Goal: Task Accomplishment & Management: Manage account settings

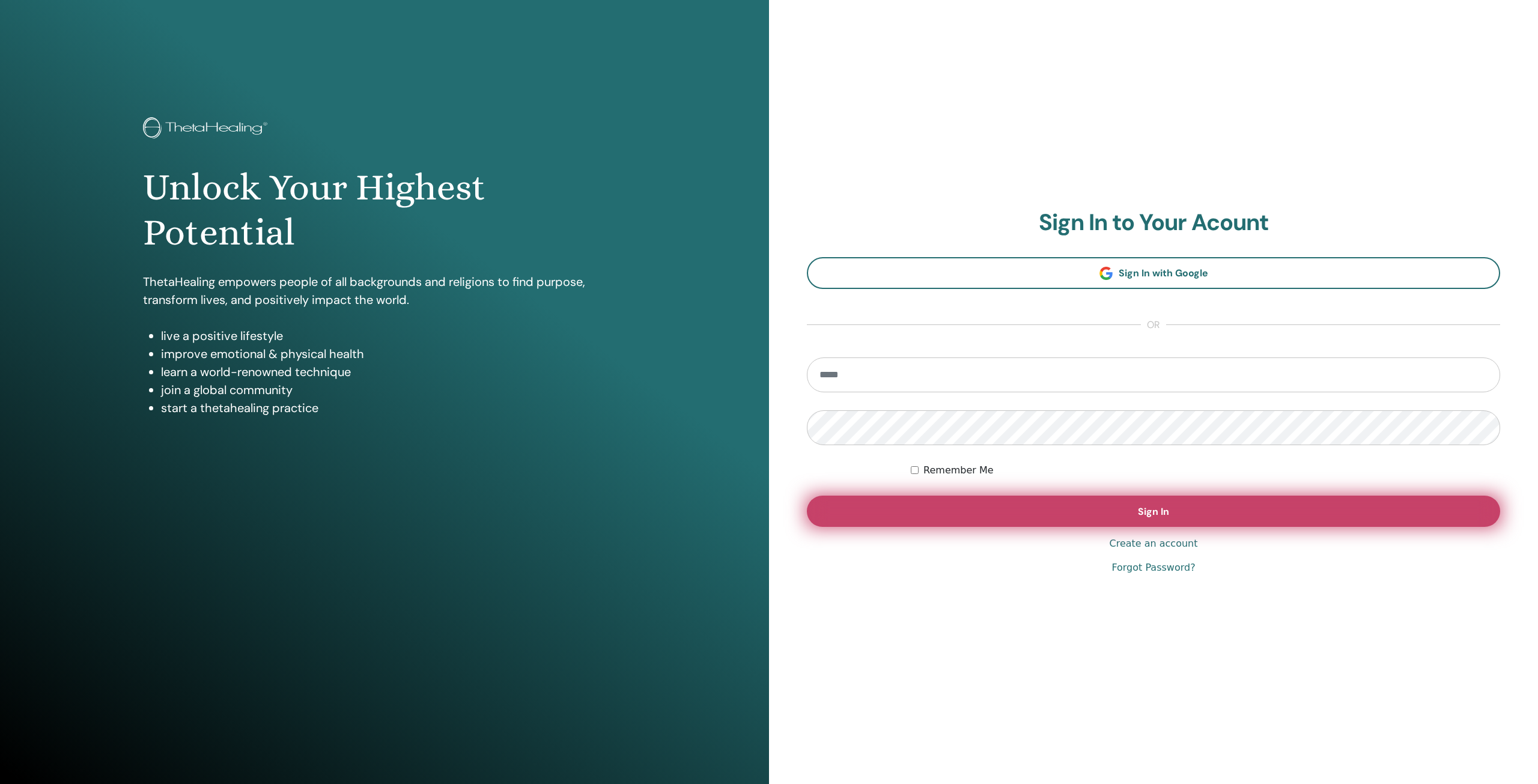
type input "**********"
click at [1159, 508] on span "Sign In" at bounding box center [1153, 511] width 31 height 12
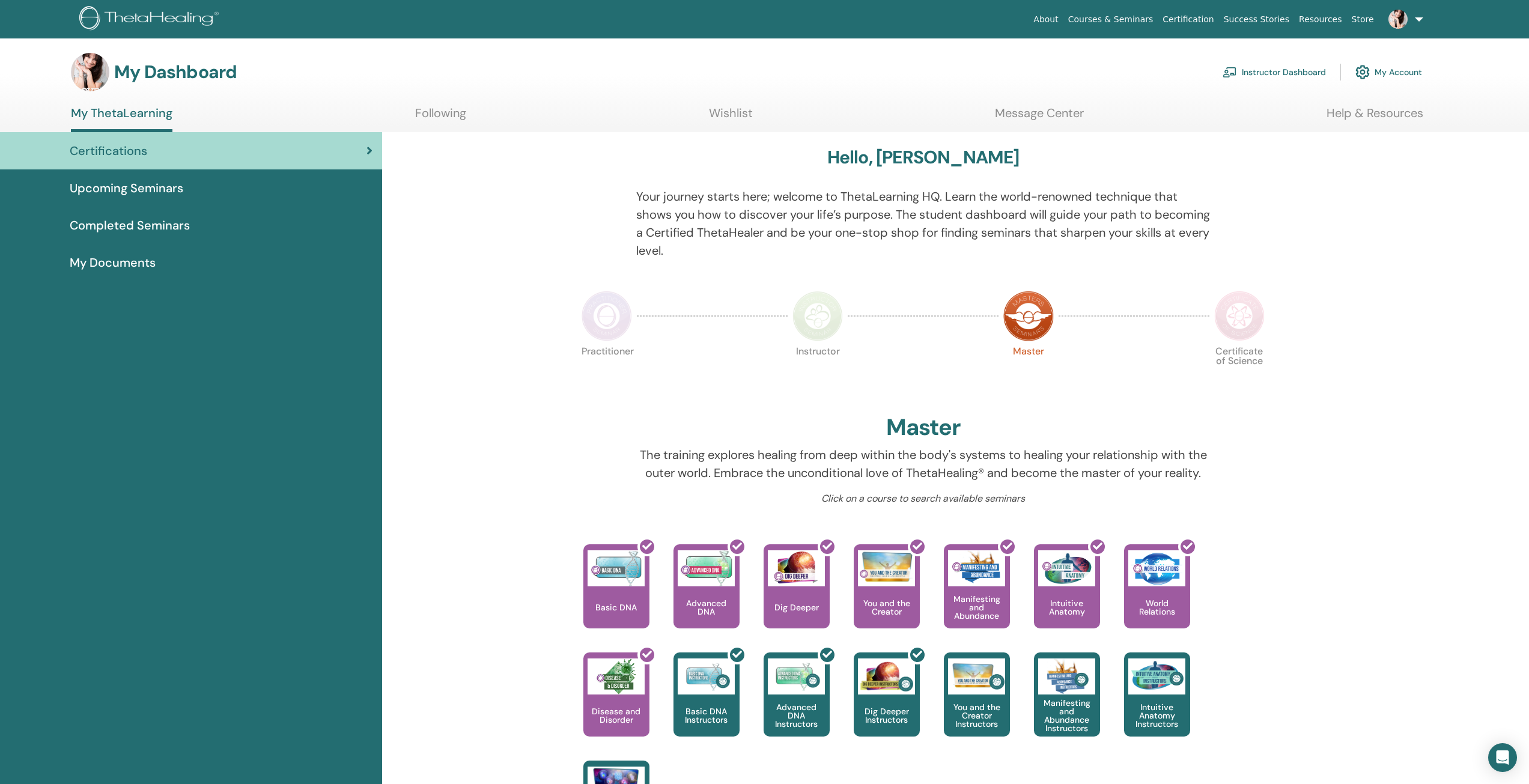
click at [1273, 72] on link "Instructor Dashboard" at bounding box center [1274, 72] width 103 height 27
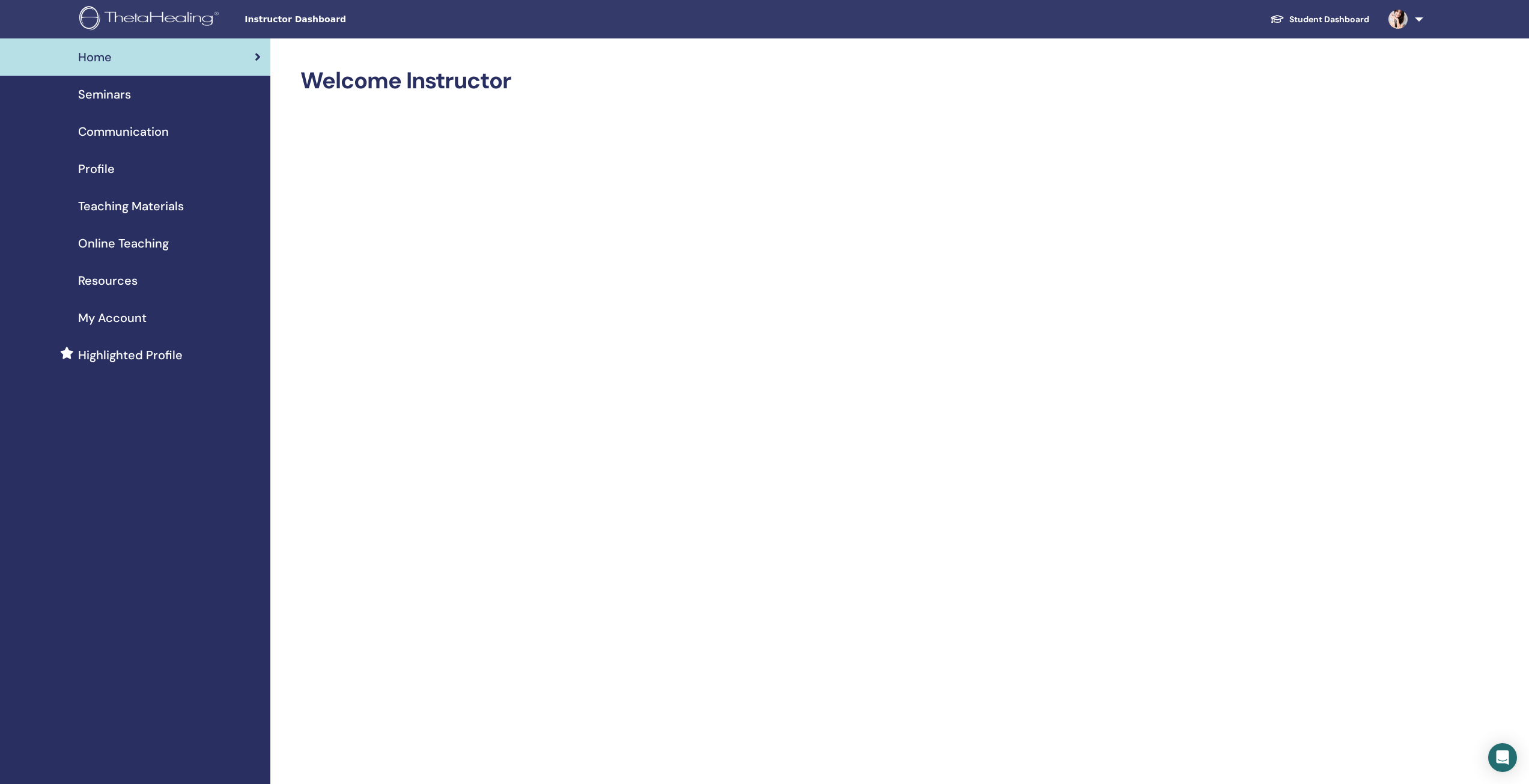
click at [102, 93] on span "Seminars" at bounding box center [104, 94] width 53 height 18
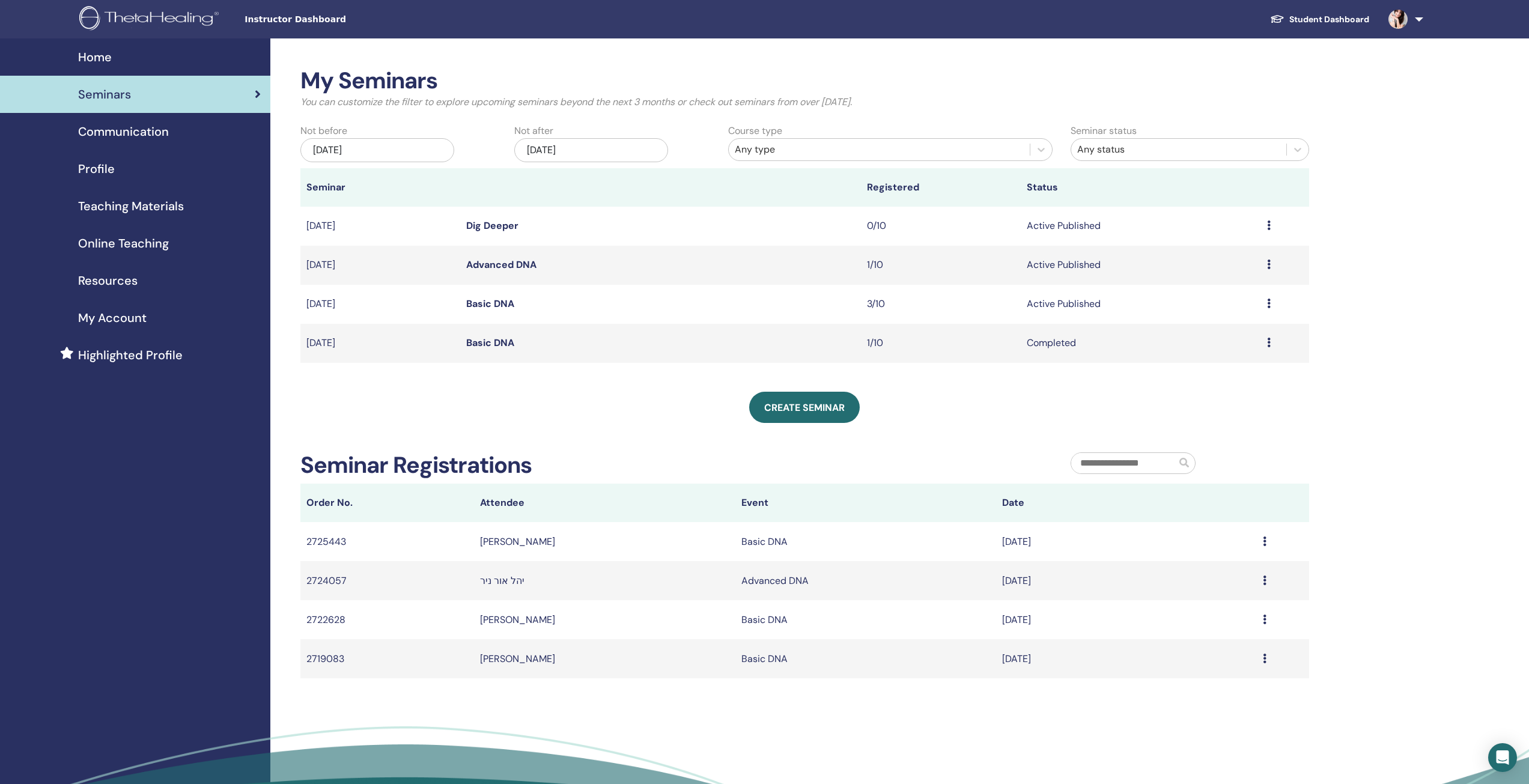
click at [519, 263] on link "Advanced DNA" at bounding box center [501, 265] width 70 height 12
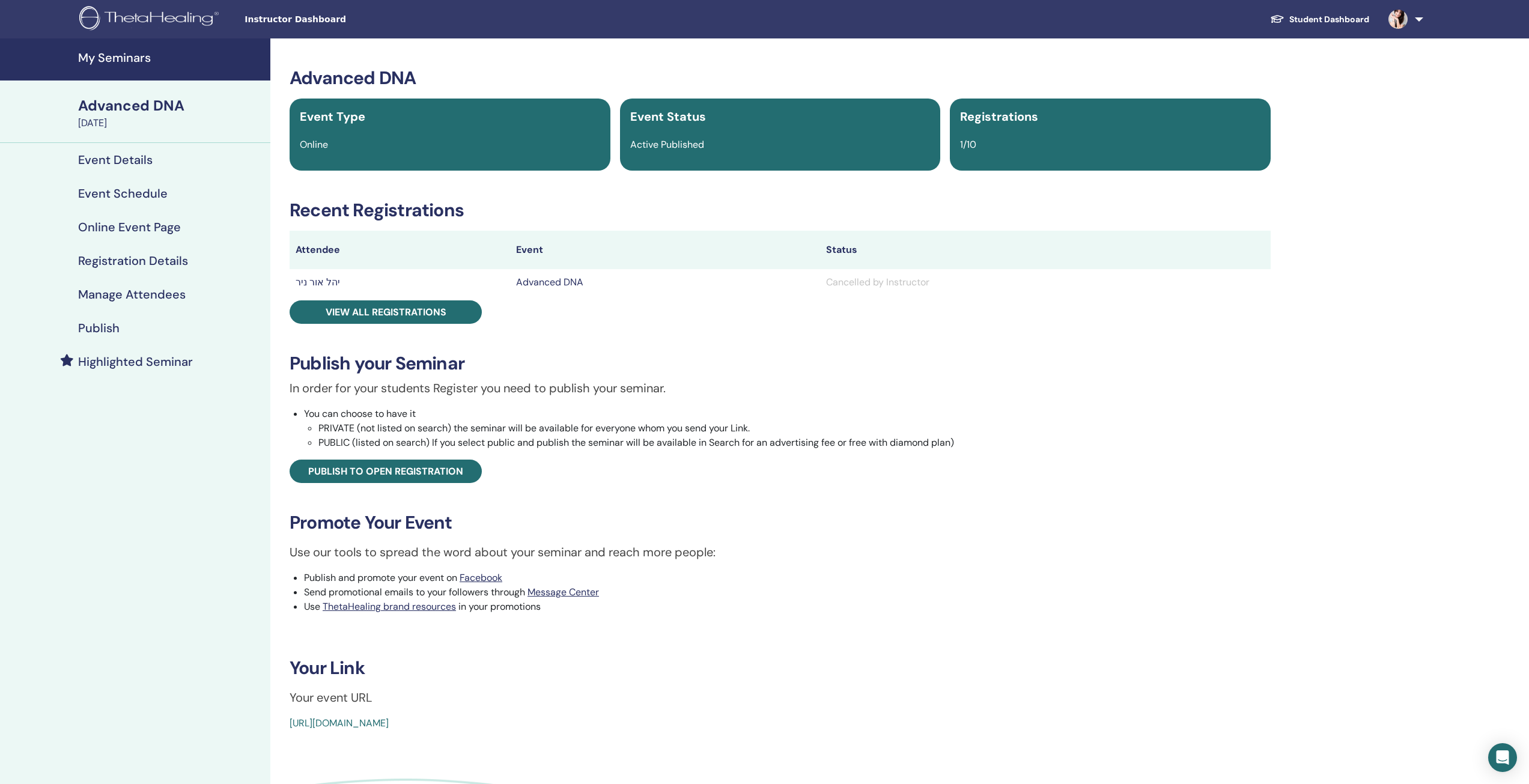
click at [130, 160] on h4 "Event Details" at bounding box center [116, 159] width 75 height 14
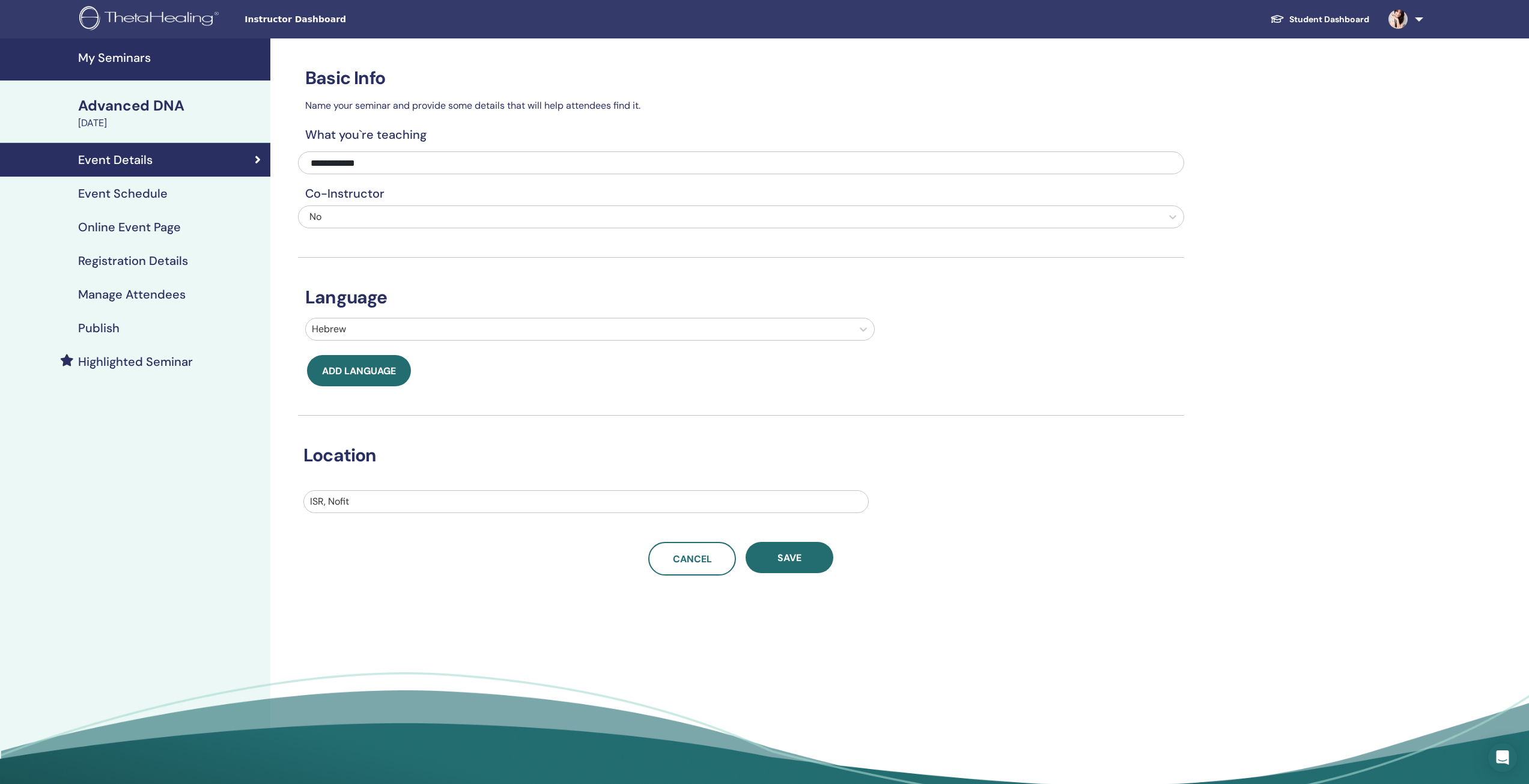
click at [127, 195] on h4 "Event Schedule" at bounding box center [123, 193] width 89 height 14
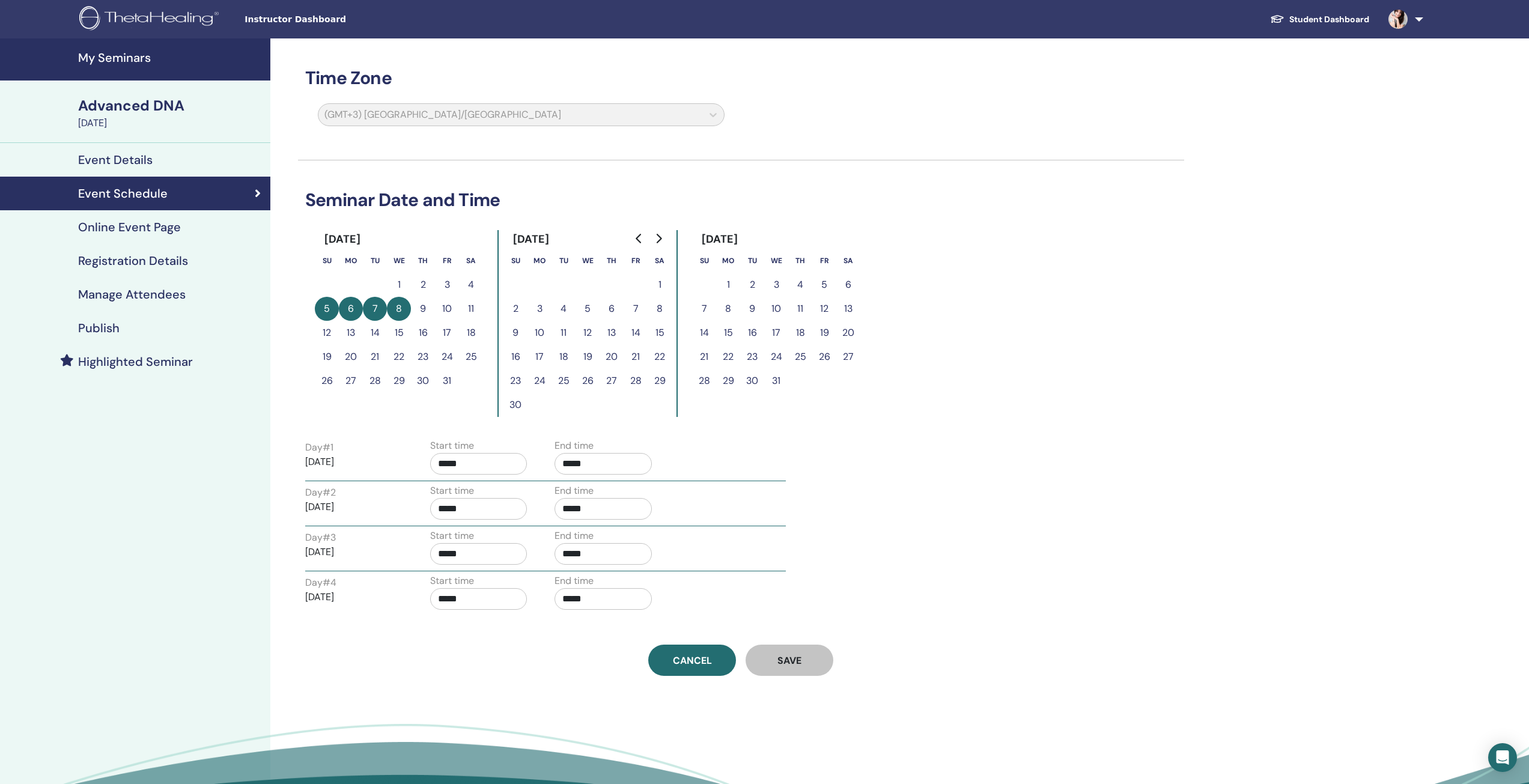
click at [254, 200] on div "Event Schedule" at bounding box center [135, 193] width 251 height 14
click at [145, 156] on h4 "Event Details" at bounding box center [116, 159] width 75 height 14
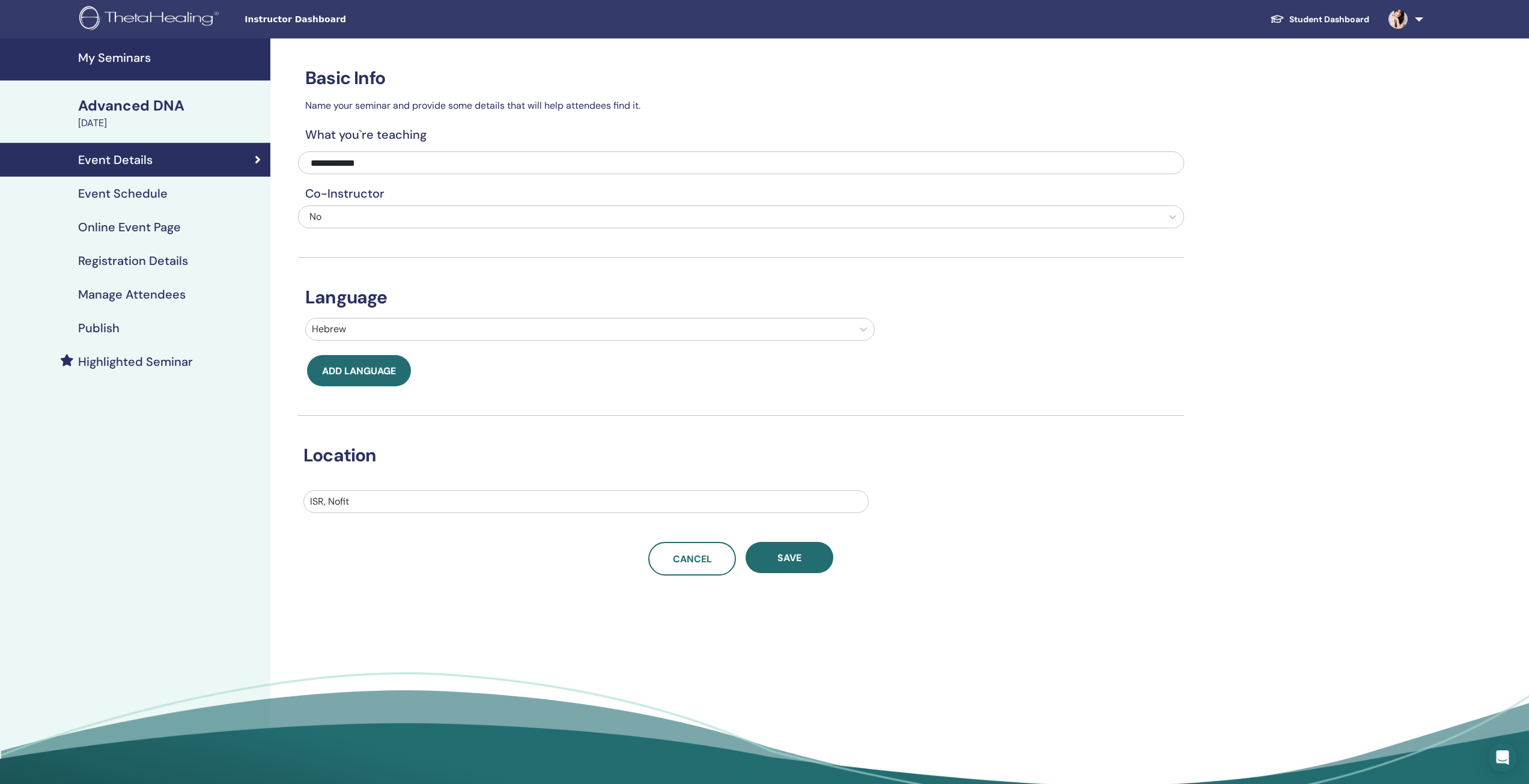
click at [147, 182] on link "Event Schedule" at bounding box center [135, 193] width 270 height 34
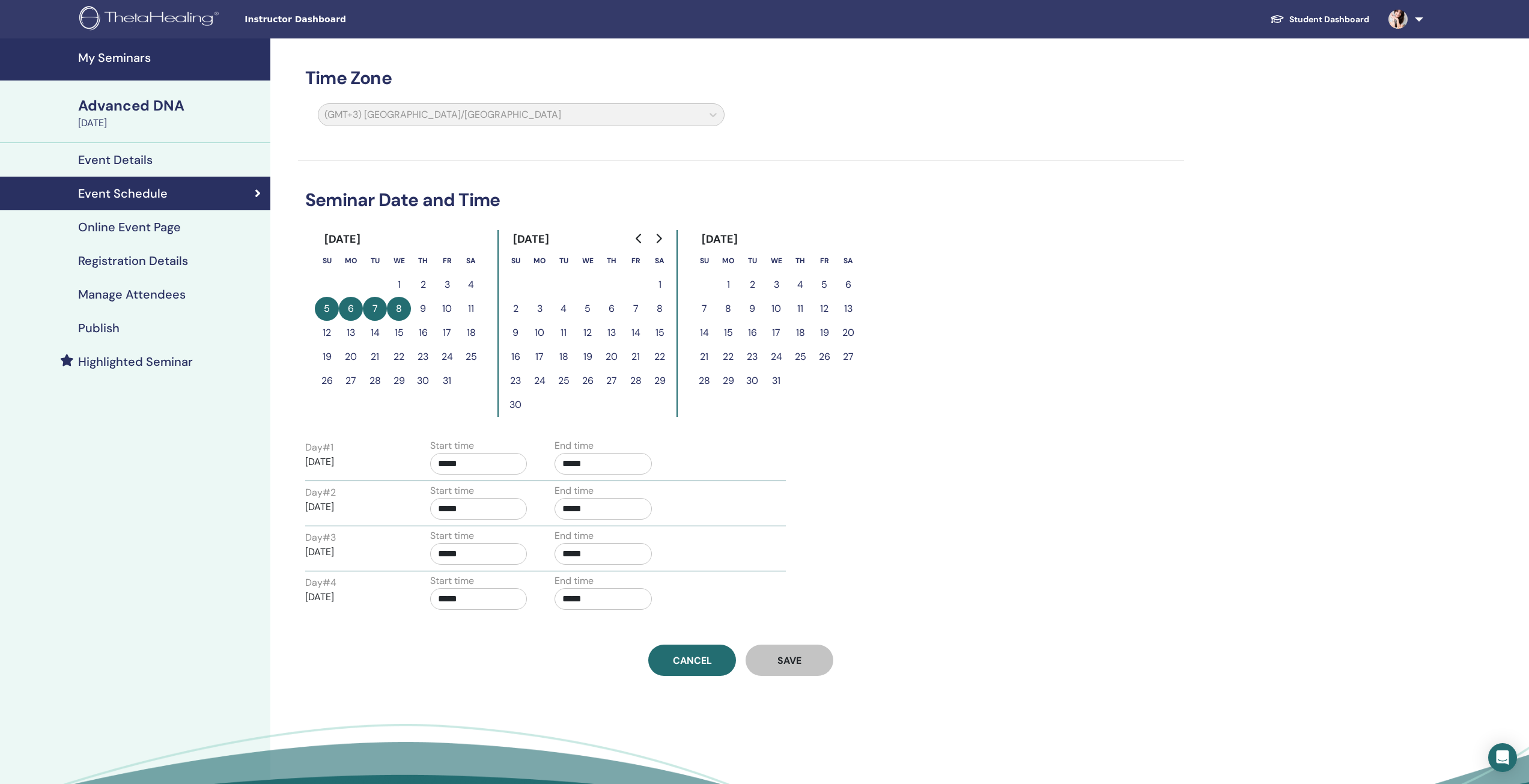
click at [144, 239] on link "Online Event Page" at bounding box center [135, 227] width 270 height 34
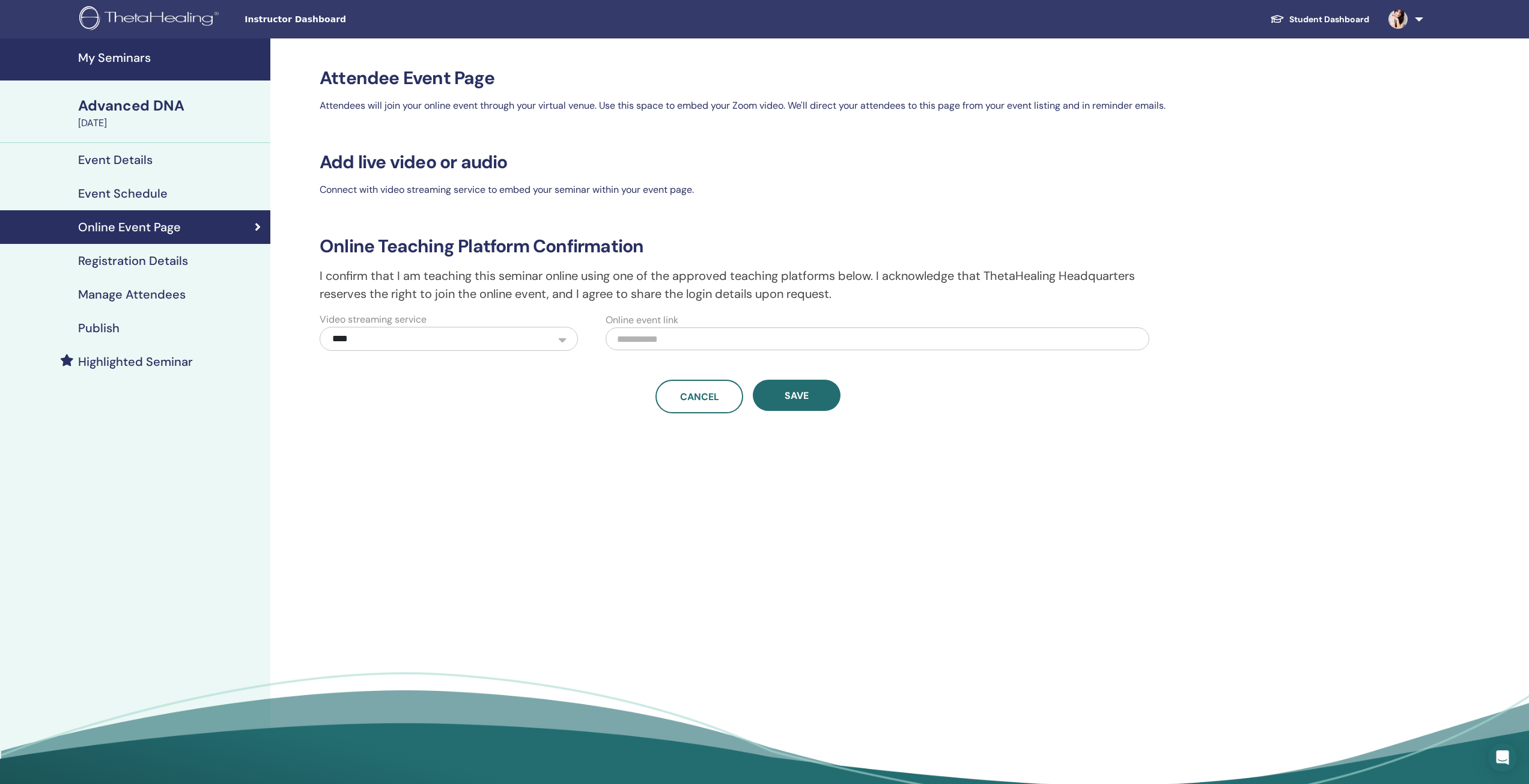
click at [153, 264] on h4 "Registration Details" at bounding box center [133, 261] width 110 height 14
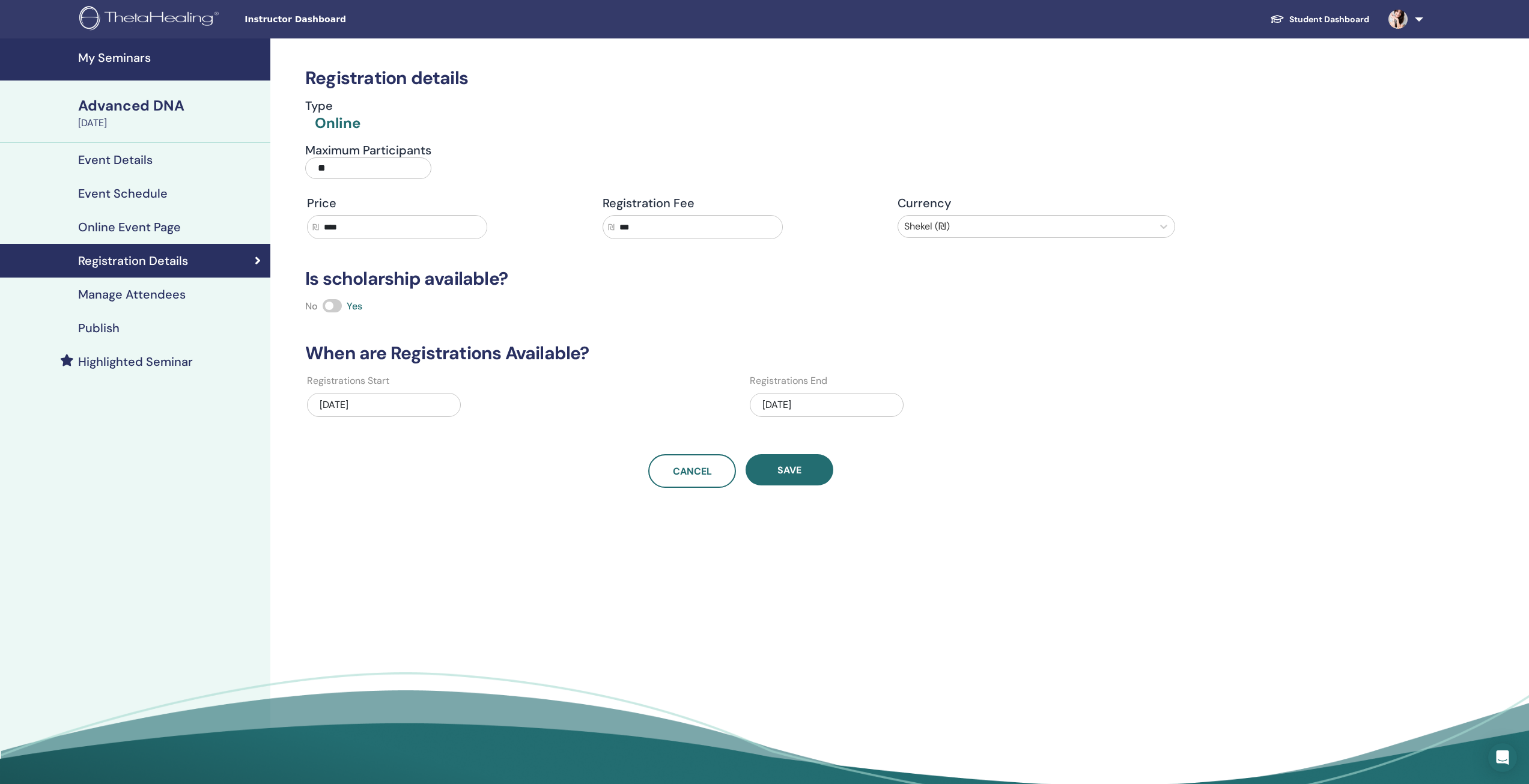
click at [154, 293] on h4 "Manage Attendees" at bounding box center [132, 294] width 108 height 14
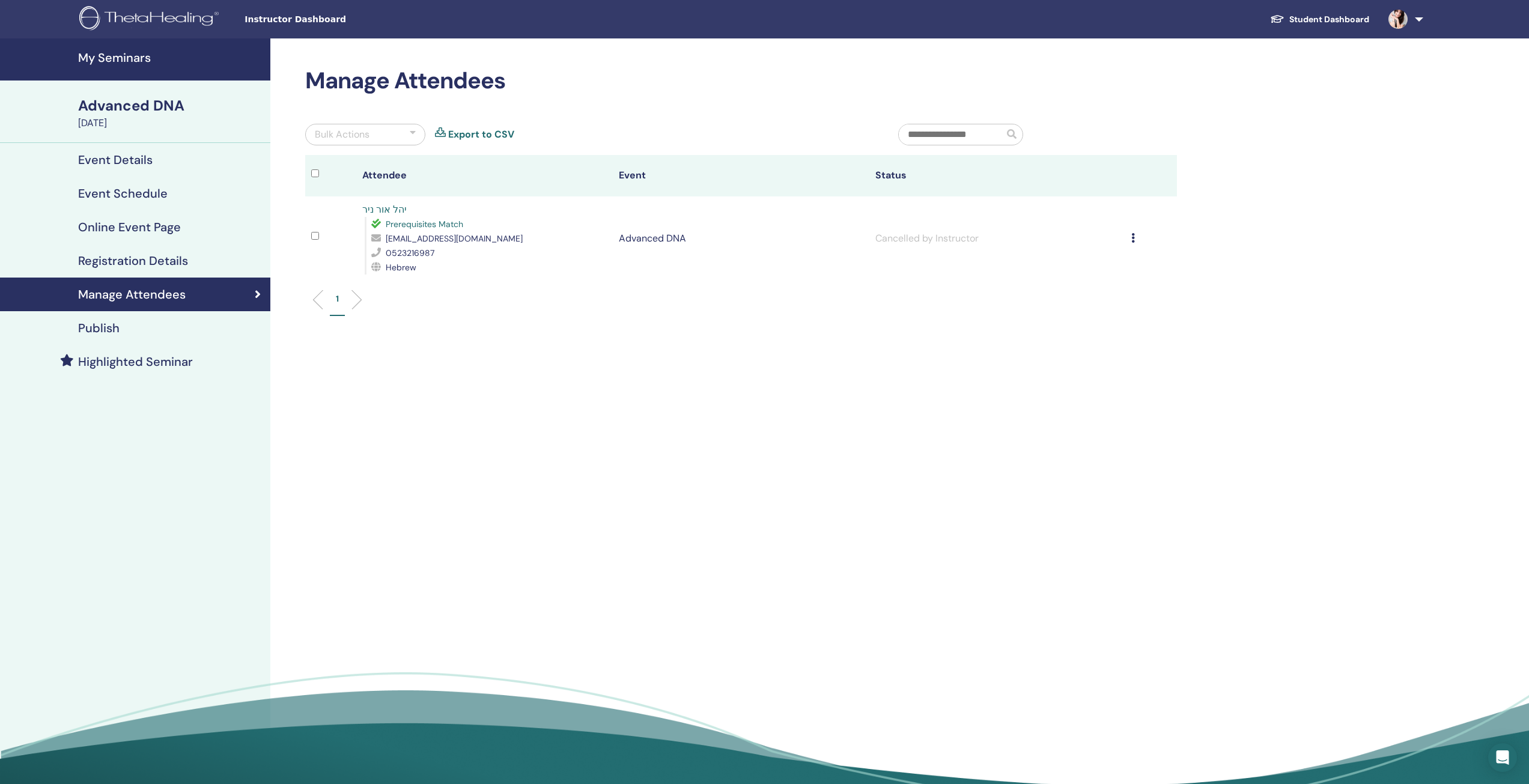
click at [119, 333] on h4 "Publish" at bounding box center [99, 328] width 42 height 14
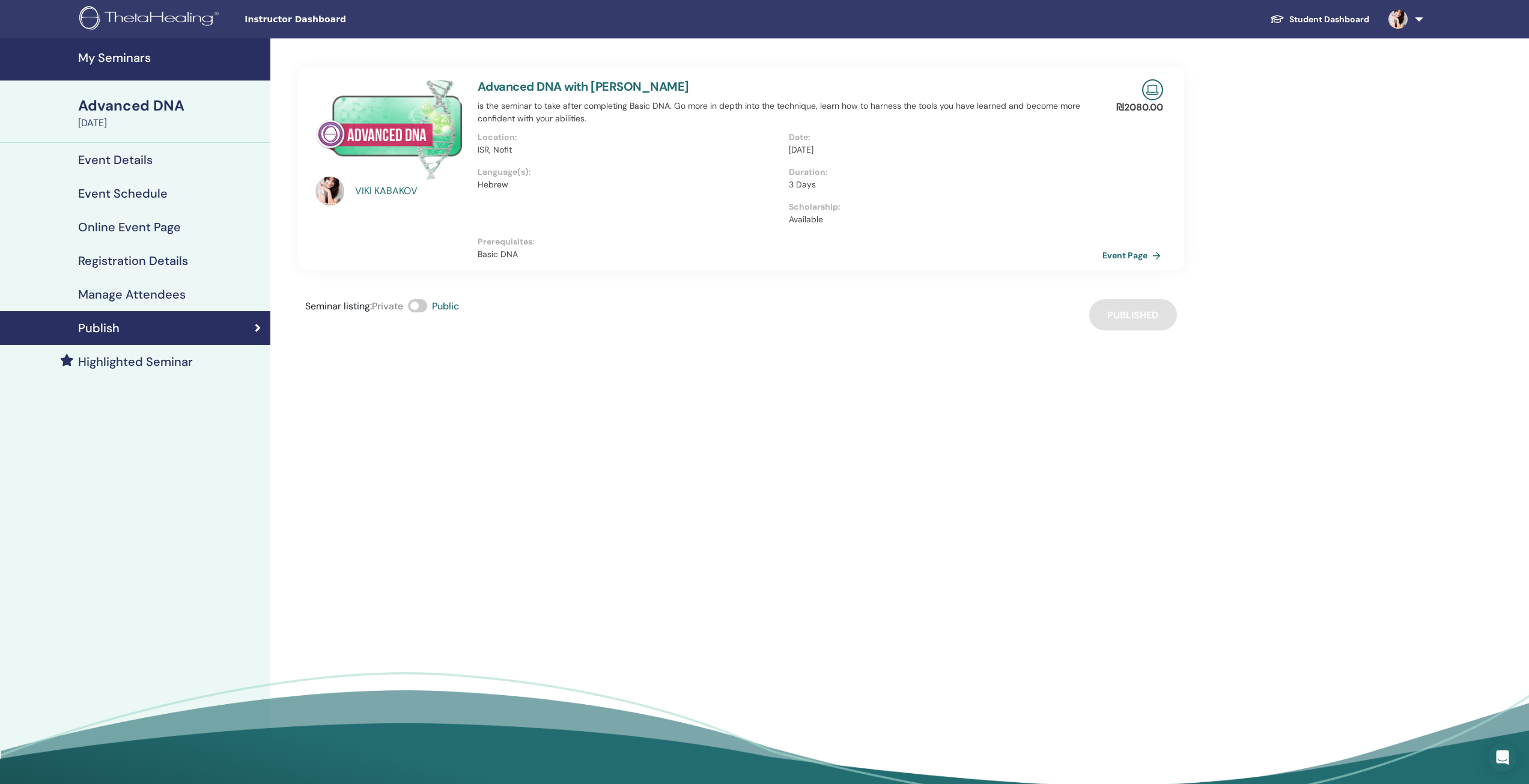
click at [1108, 257] on link "Event Page" at bounding box center [1133, 255] width 63 height 18
